Goal: Transaction & Acquisition: Purchase product/service

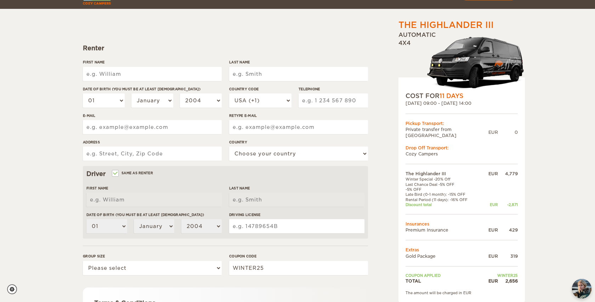
scroll to position [77, 0]
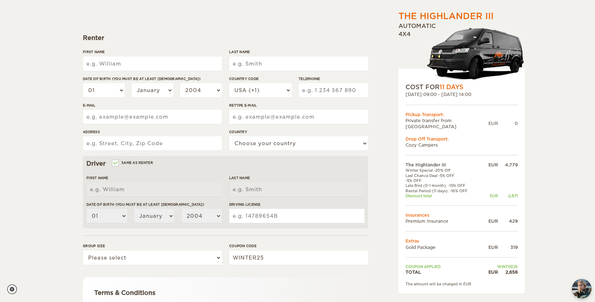
click at [127, 57] on input "First Name" at bounding box center [152, 64] width 139 height 14
type input "[PERSON_NAME]"
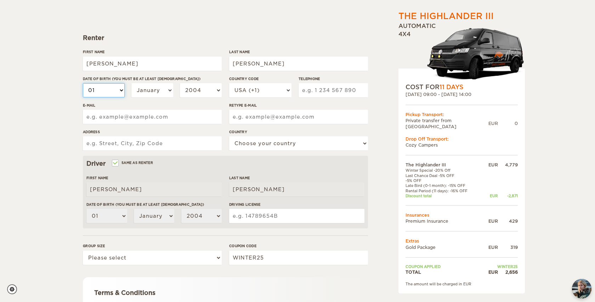
select select "02"
select select "05"
select select "03"
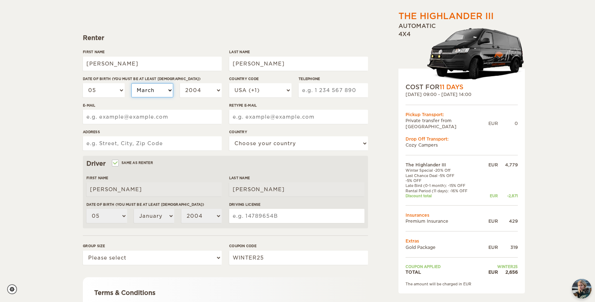
select select "03"
select select "1999"
select select "1990"
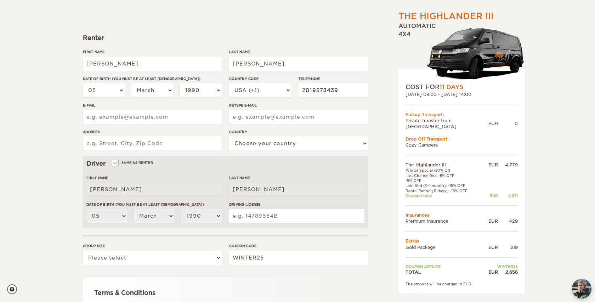
type input "2019573439"
type input "[EMAIL_ADDRESS][DOMAIN_NAME]"
click at [140, 145] on input "Address" at bounding box center [152, 143] width 139 height 14
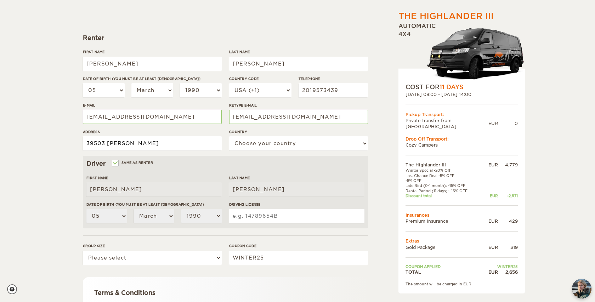
type input "39503 [PERSON_NAME]"
select select "222"
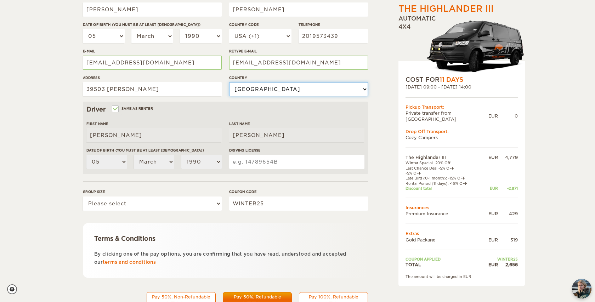
scroll to position [147, 0]
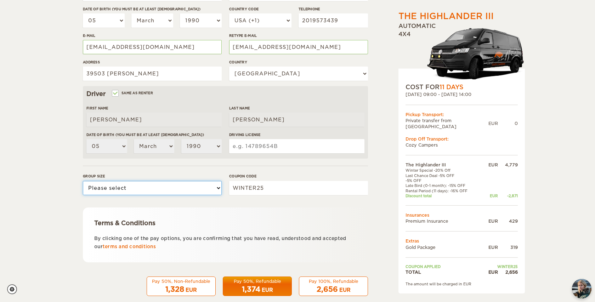
click at [184, 190] on select "Please select 1 2 3" at bounding box center [152, 188] width 139 height 14
select select "3"
click at [83, 181] on select "Please select 1 2 3" at bounding box center [152, 188] width 139 height 14
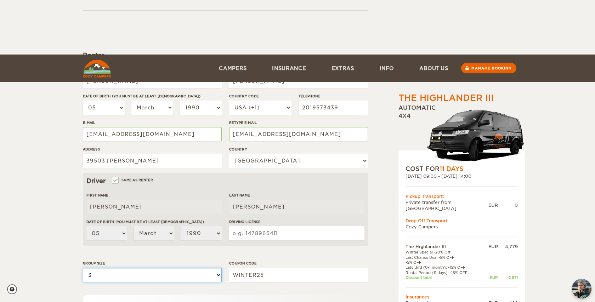
scroll to position [159, 0]
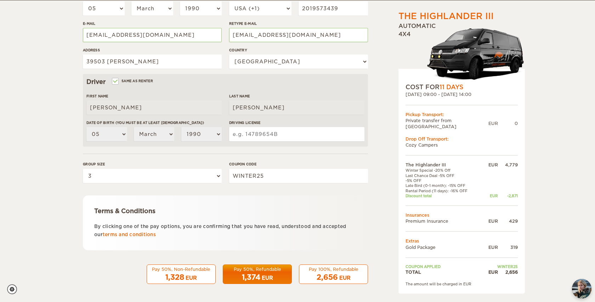
click at [327, 277] on span "2,656" at bounding box center [326, 277] width 21 height 8
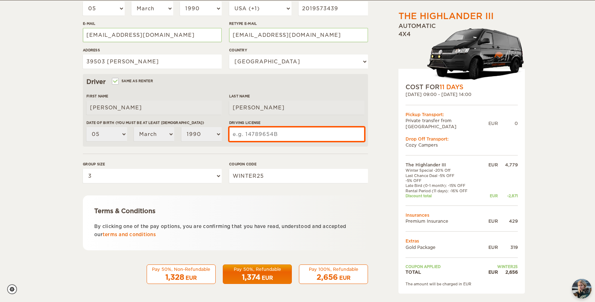
click at [245, 133] on input "Driving License" at bounding box center [296, 134] width 135 height 14
type input "Y4648959"
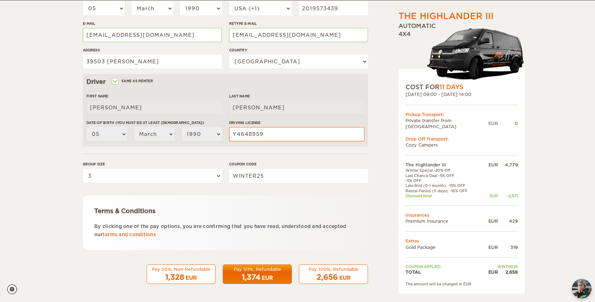
click at [352, 275] on div "2,656 EUR" at bounding box center [333, 277] width 60 height 10
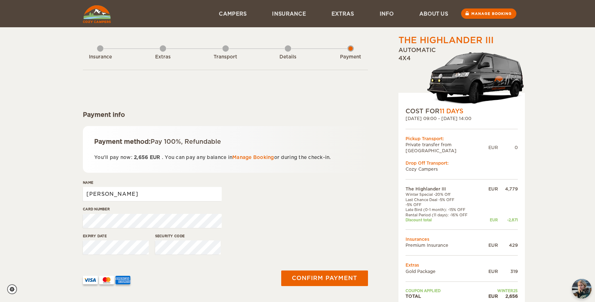
click at [136, 196] on input "[PERSON_NAME]" at bounding box center [152, 194] width 139 height 14
click at [98, 194] on input "VRUSHABH SHAH" at bounding box center [152, 194] width 139 height 14
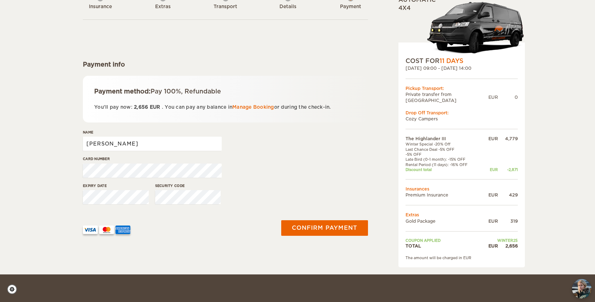
scroll to position [55, 0]
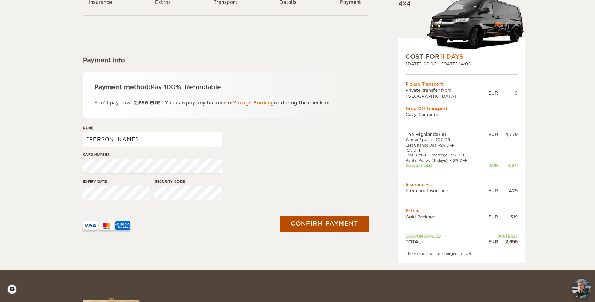
type input "KRINA SHAH"
click at [348, 222] on button "Confirm payment" at bounding box center [324, 224] width 89 height 16
